Goal: Information Seeking & Learning: Learn about a topic

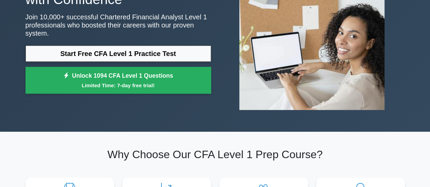
click at [21, 120] on div "Ace Your CFA Level 1 Exam with Confidence Join 10,000+ successful Chartered Fin…" at bounding box center [215, 36] width 430 height 192
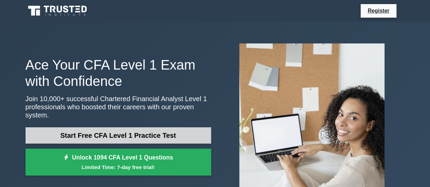
click at [40, 135] on link "Start Free CFA Level 1 Practice Test" at bounding box center [119, 136] width 186 height 16
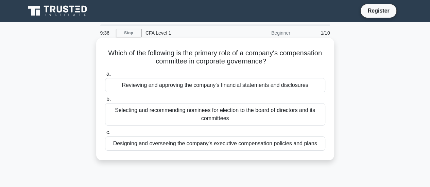
click at [125, 148] on div "Designing and overseeing the company's executive compensation policies and plans" at bounding box center [215, 144] width 220 height 14
click at [105, 135] on input "c. Designing and overseeing the company's executive compensation policies and p…" at bounding box center [105, 133] width 0 height 4
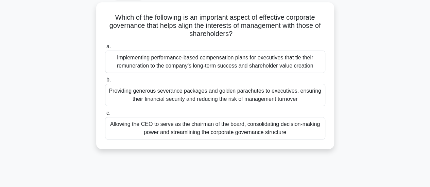
scroll to position [36, 0]
